Goal: Information Seeking & Learning: Learn about a topic

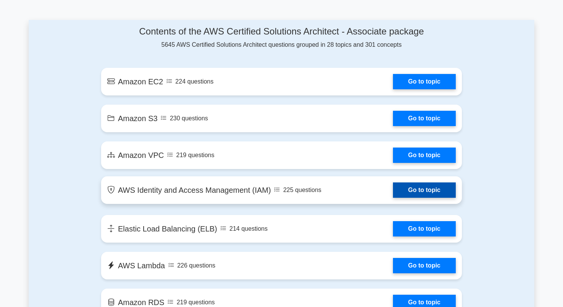
scroll to position [405, 0]
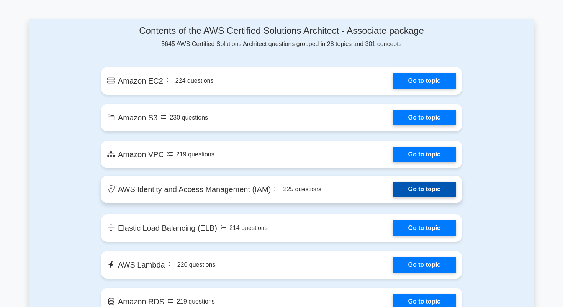
click at [425, 188] on link "Go to topic" at bounding box center [424, 188] width 63 height 15
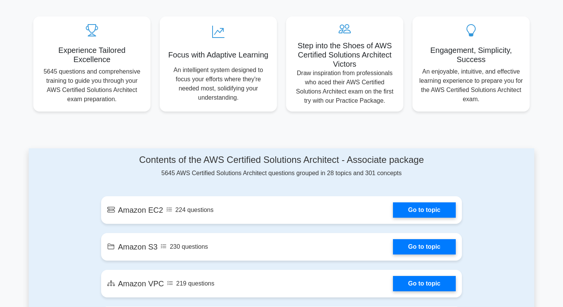
scroll to position [570, 0]
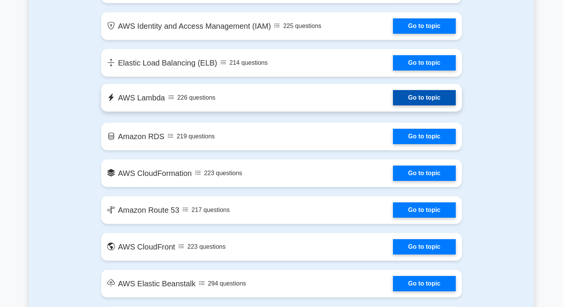
click at [404, 99] on link "Go to topic" at bounding box center [424, 97] width 63 height 15
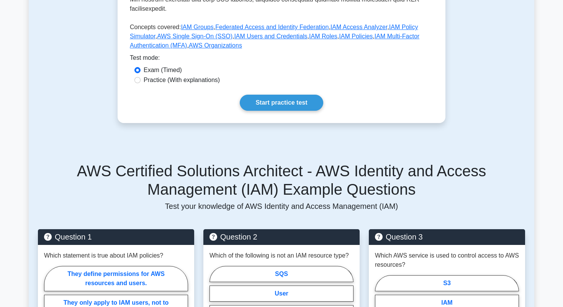
scroll to position [271, 0]
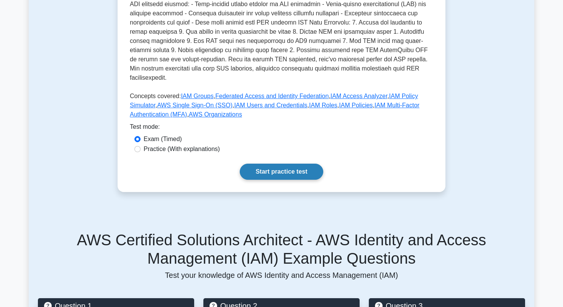
click at [280, 165] on link "Start practice test" at bounding box center [281, 171] width 83 height 16
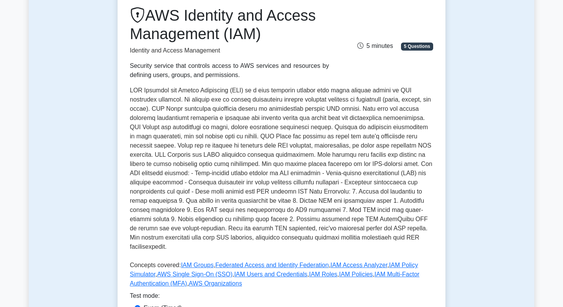
scroll to position [0, 0]
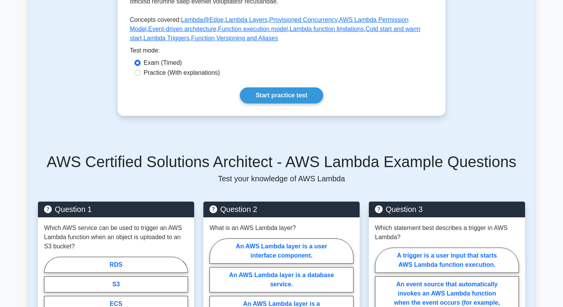
scroll to position [378, 0]
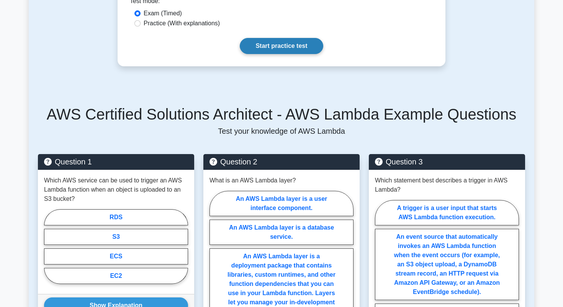
click at [271, 47] on link "Start practice test" at bounding box center [281, 46] width 83 height 16
